Goal: Information Seeking & Learning: Learn about a topic

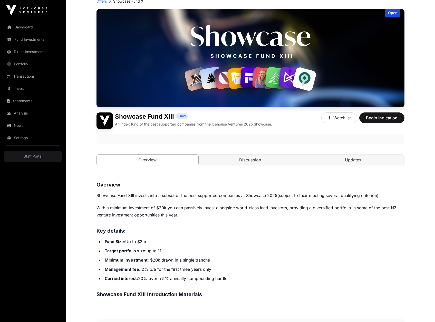
scroll to position [41, 0]
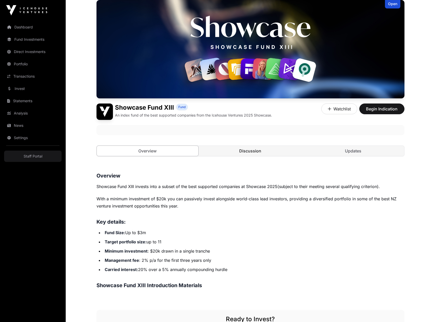
click at [250, 153] on link "Discussion" at bounding box center [250, 151] width 102 height 10
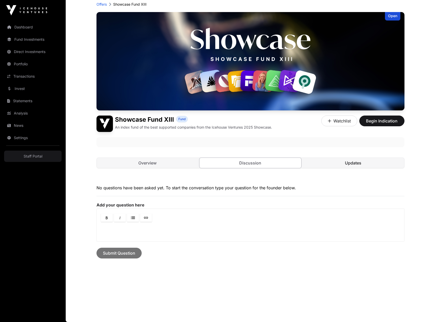
click at [331, 165] on link "Updates" at bounding box center [353, 163] width 102 height 10
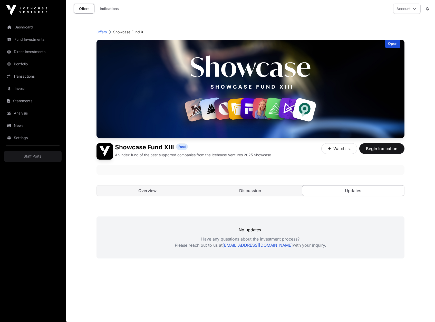
scroll to position [2, 0]
click at [144, 190] on link "Overview" at bounding box center [148, 191] width 102 height 10
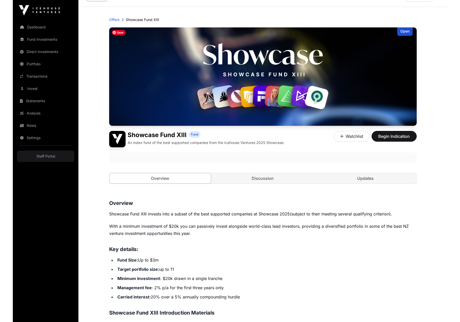
scroll to position [14, 0]
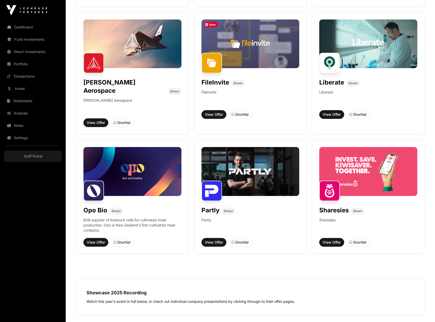
scroll to position [309, 0]
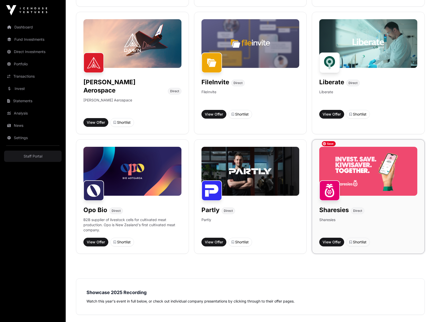
click at [358, 158] on img at bounding box center [368, 171] width 98 height 49
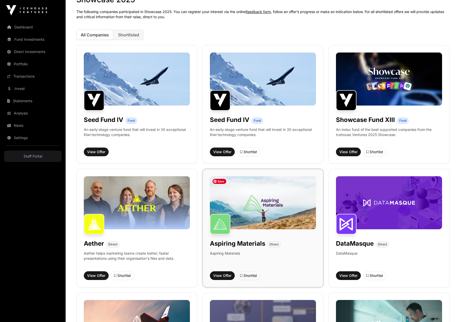
scroll to position [36, 0]
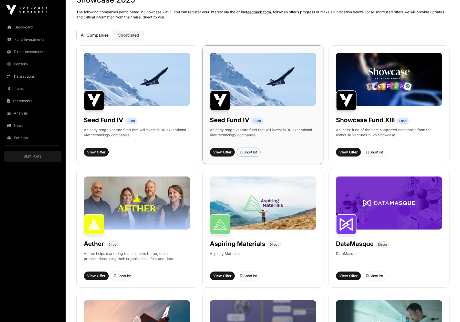
click at [252, 152] on div "Shortlist" at bounding box center [248, 152] width 17 height 5
click at [247, 155] on div "Shortlisted" at bounding box center [250, 152] width 21 height 5
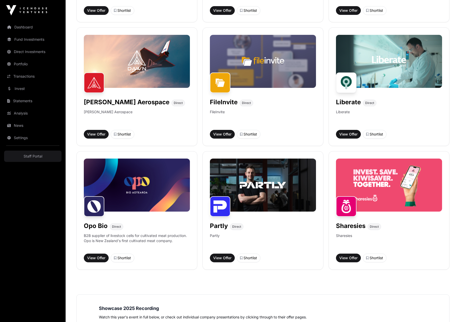
scroll to position [304, 0]
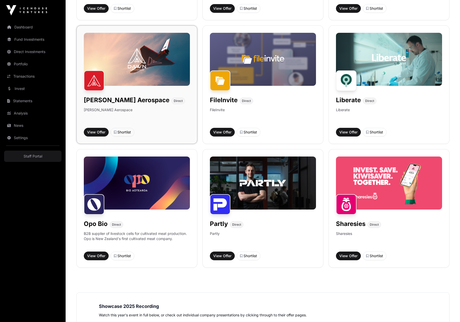
click at [173, 118] on div "Dawn Aerospace Direct Dawn Aerospace View Offer Shortlist" at bounding box center [136, 84] width 121 height 119
click at [169, 78] on img at bounding box center [137, 59] width 106 height 53
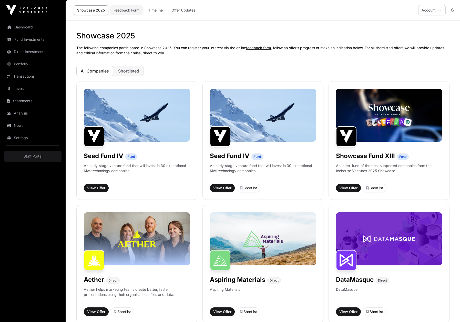
click at [124, 8] on link "Feedback Form" at bounding box center [126, 10] width 33 height 10
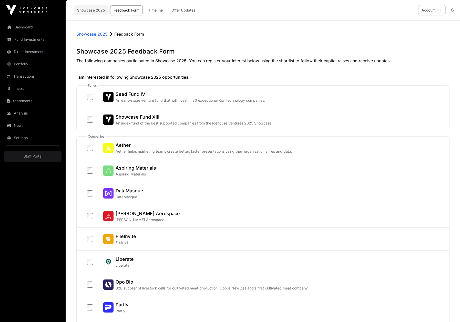
click at [91, 10] on link "Showcase 2025" at bounding box center [91, 10] width 34 height 10
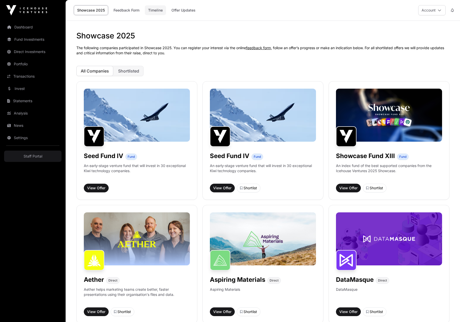
click at [155, 9] on link "Timeline" at bounding box center [155, 10] width 21 height 10
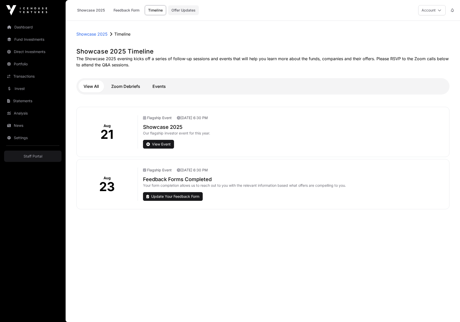
click at [182, 10] on link "Offer Updates" at bounding box center [183, 10] width 31 height 10
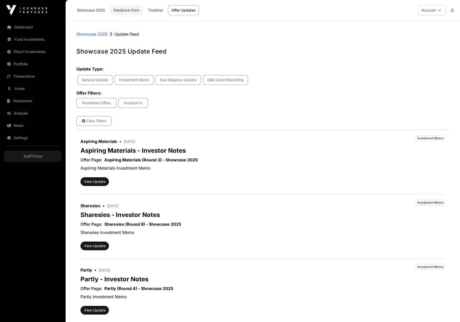
click at [130, 9] on link "Feedback Form" at bounding box center [126, 10] width 33 height 10
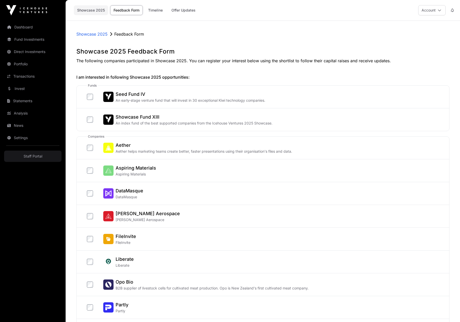
click at [89, 11] on link "Showcase 2025" at bounding box center [91, 10] width 34 height 10
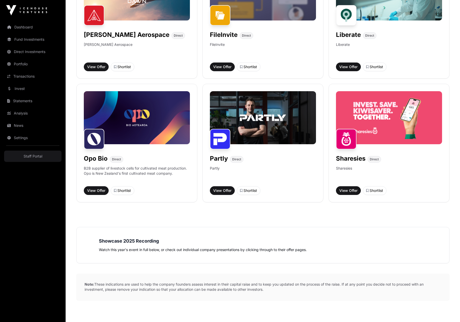
scroll to position [369, 0]
